Goal: Task Accomplishment & Management: Complete application form

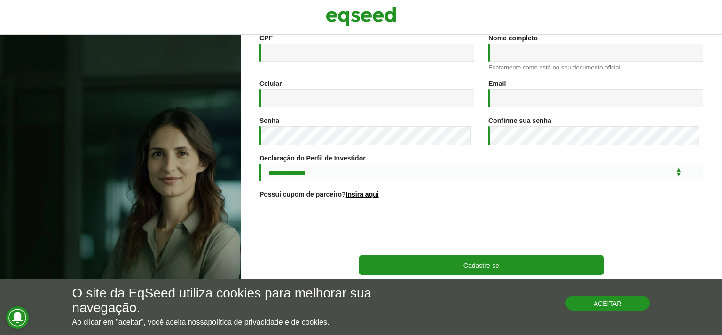
click at [587, 310] on button "Aceitar" at bounding box center [607, 303] width 85 height 15
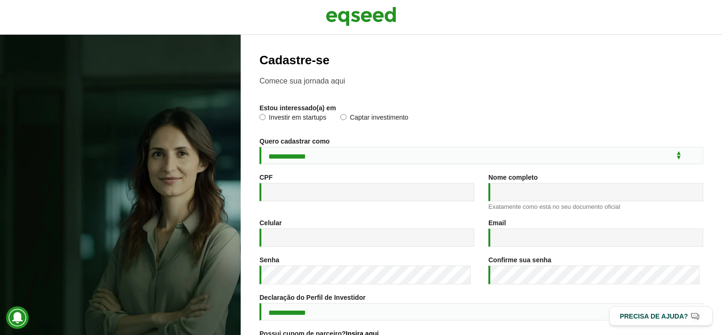
scroll to position [147, 0]
